Goal: Task Accomplishment & Management: Use online tool/utility

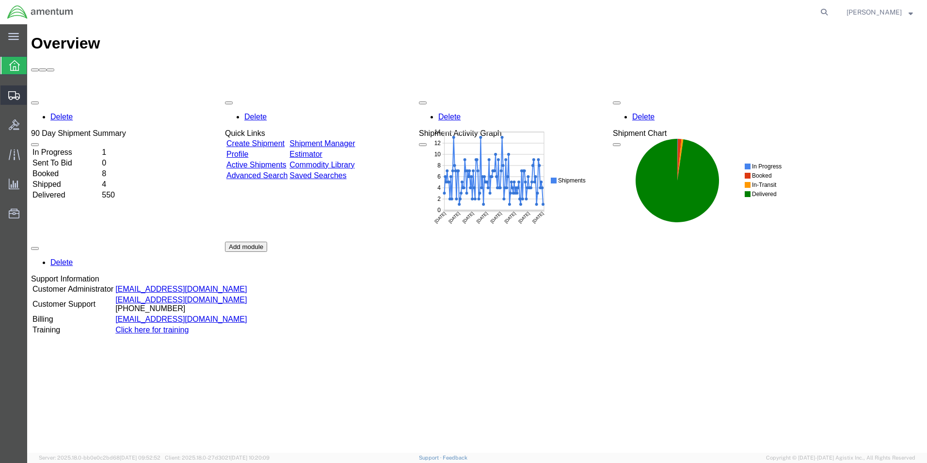
click at [0, 0] on span "Shipment Manager" at bounding box center [0, 0] width 0 height 0
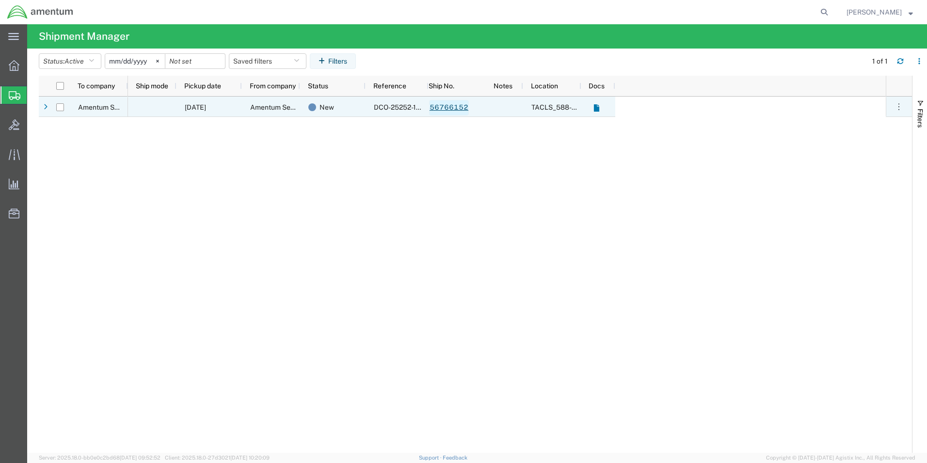
click at [456, 107] on link "56766152" at bounding box center [449, 108] width 40 height 16
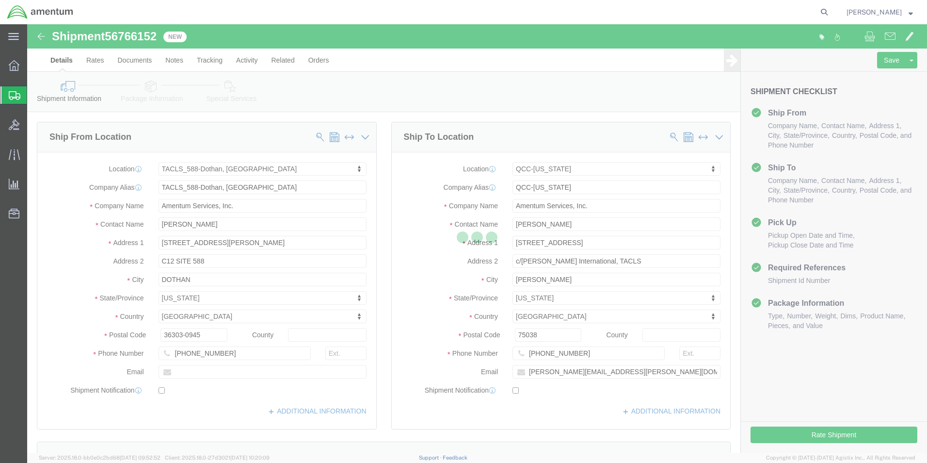
select select "42706"
select select "42668"
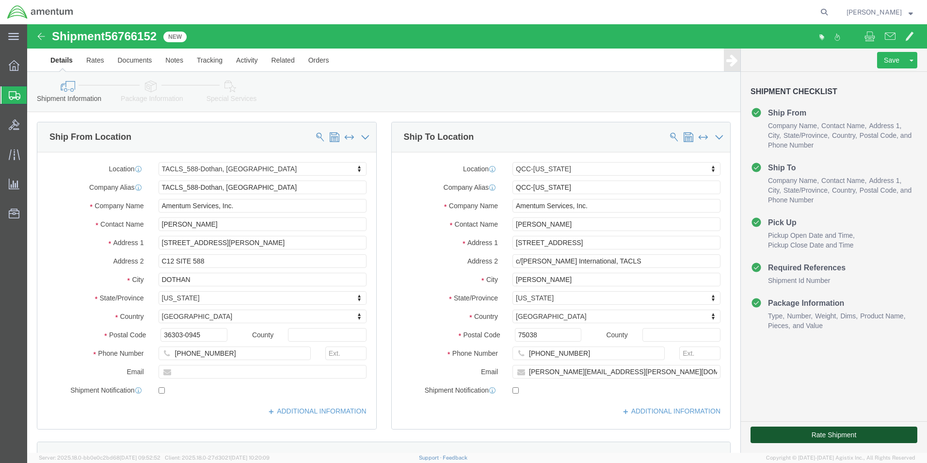
click button "Rate Shipment"
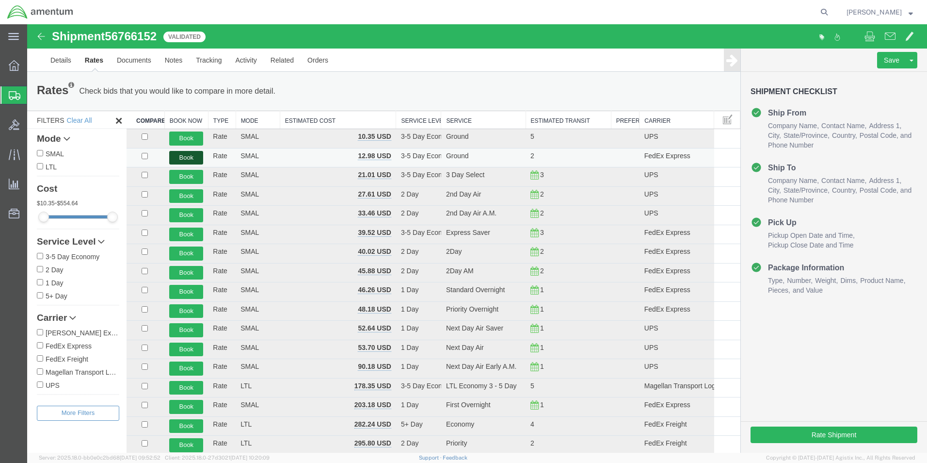
click at [181, 157] on button "Book" at bounding box center [186, 158] width 34 height 14
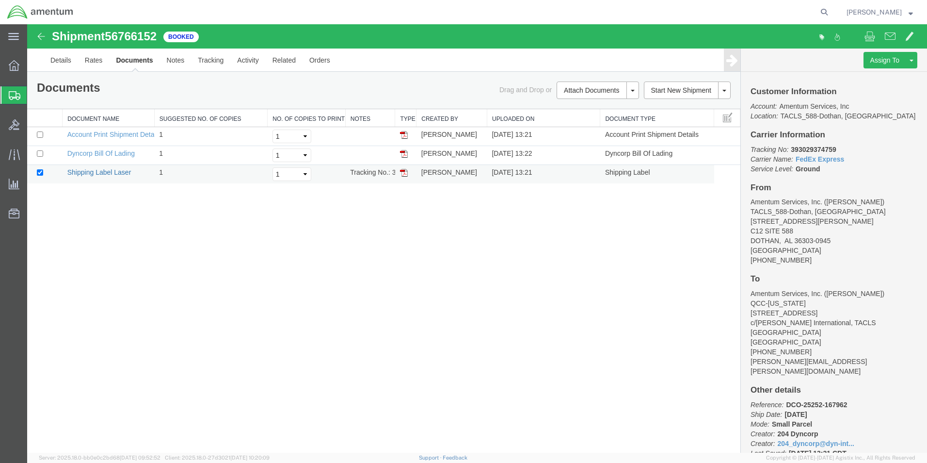
click at [99, 173] on link "Shipping Label Laser" at bounding box center [99, 172] width 64 height 8
click at [0, 0] on span "Shipment Manager" at bounding box center [0, 0] width 0 height 0
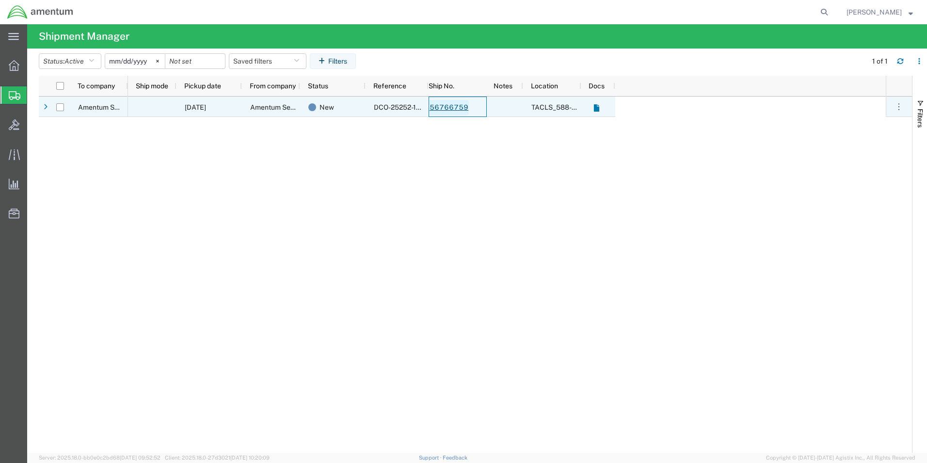
click at [446, 109] on link "56766759" at bounding box center [449, 108] width 40 height 16
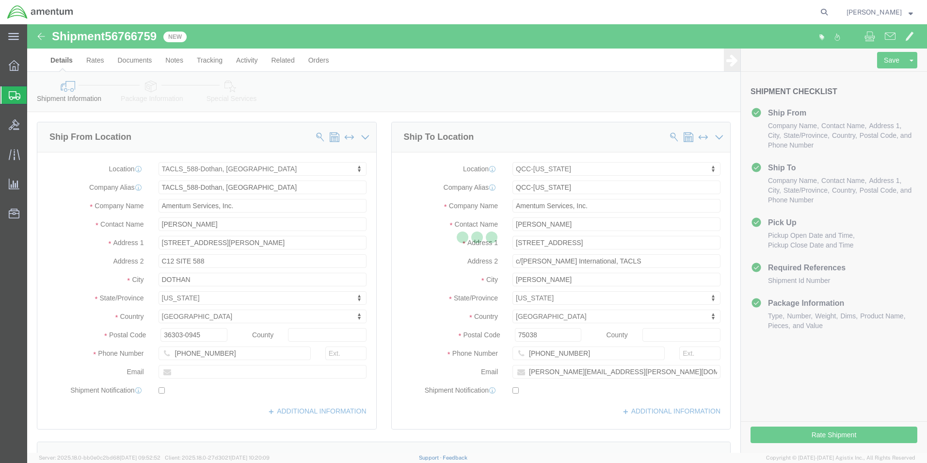
select select "42706"
select select "42668"
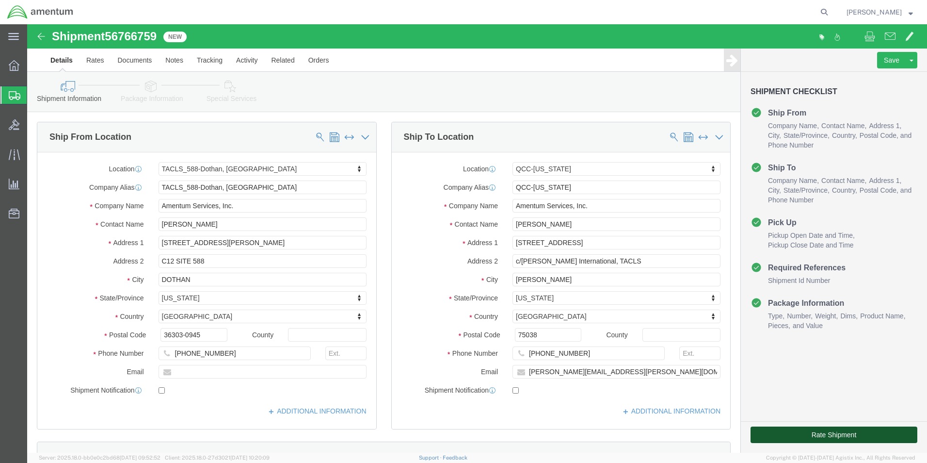
click button "Rate Shipment"
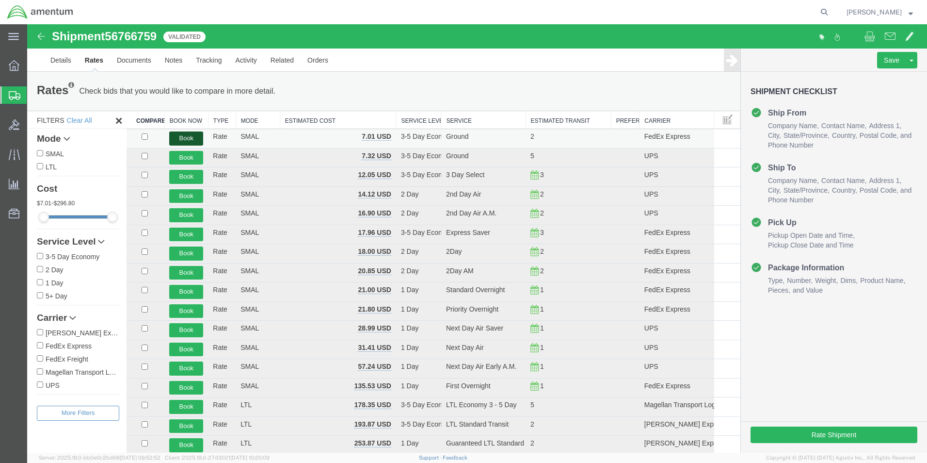
click at [192, 136] on button "Book" at bounding box center [186, 138] width 34 height 14
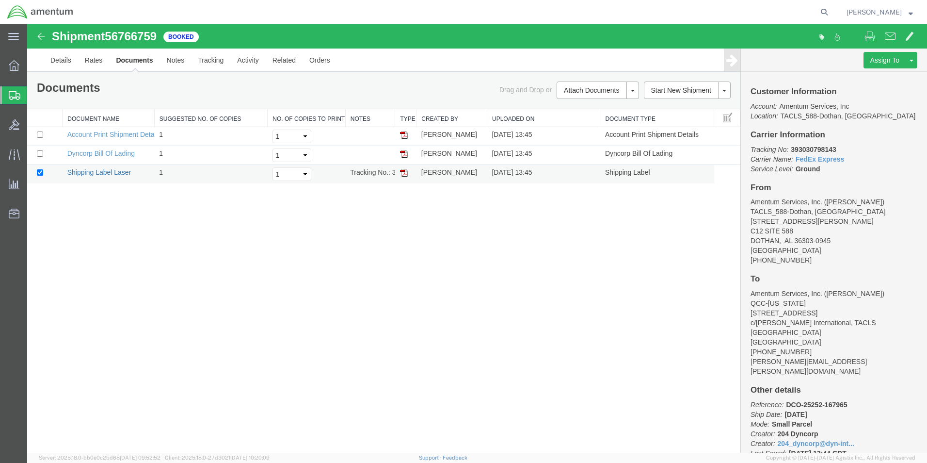
click at [94, 173] on link "Shipping Label Laser" at bounding box center [99, 172] width 64 height 8
click at [866, 12] on span "[PERSON_NAME]" at bounding box center [874, 12] width 55 height 11
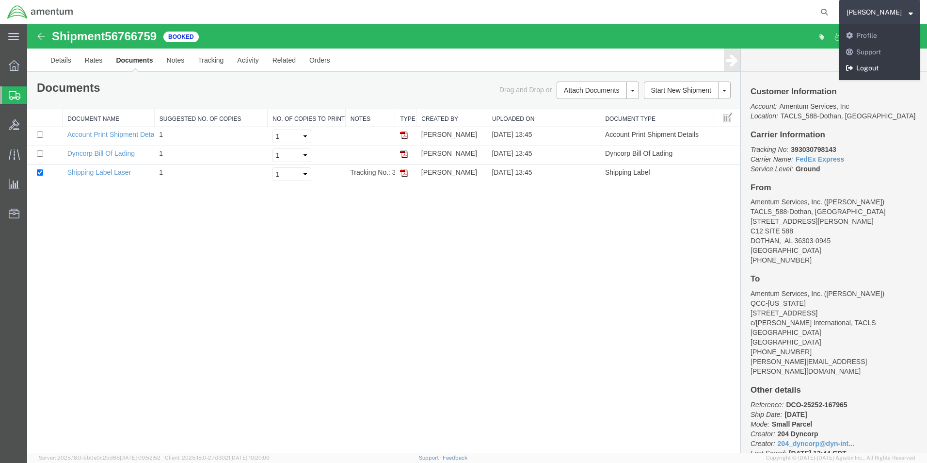
click at [873, 65] on link "Logout" at bounding box center [880, 68] width 81 height 16
